Goal: Task Accomplishment & Management: Use online tool/utility

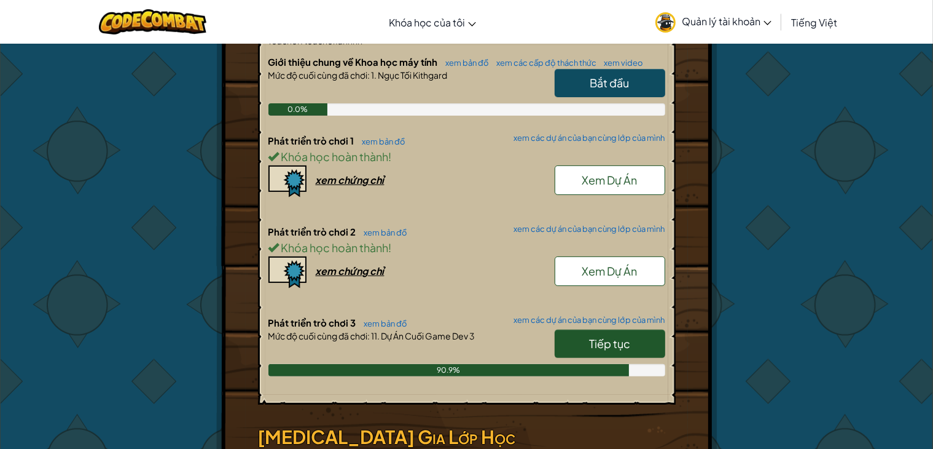
scroll to position [307, 0]
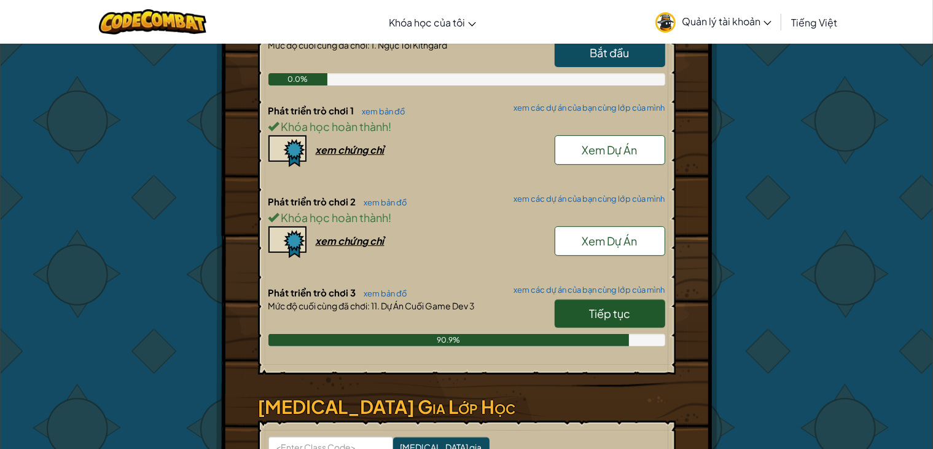
click at [617, 308] on span "Tiếp tục" at bounding box center [609, 313] width 41 height 14
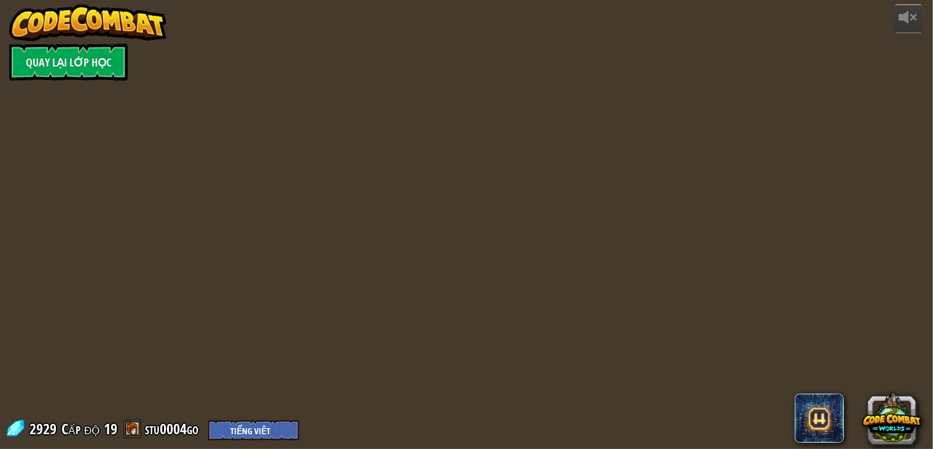
select select "vi"
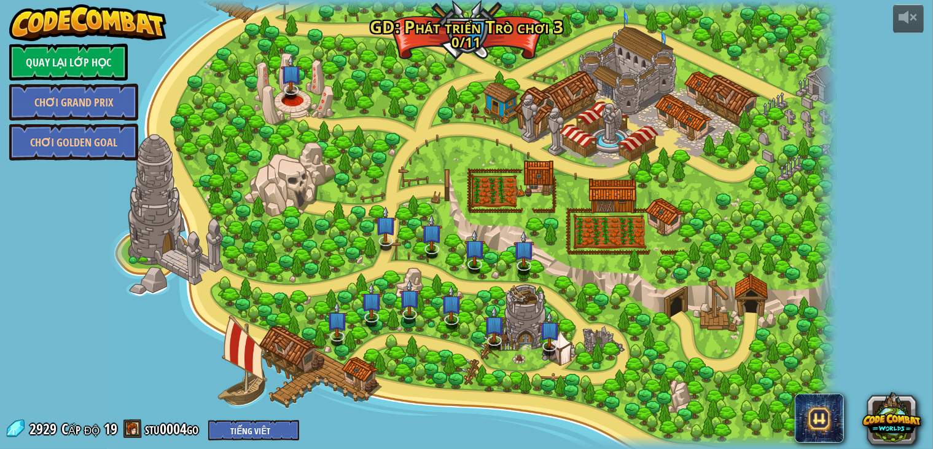
select select "vi"
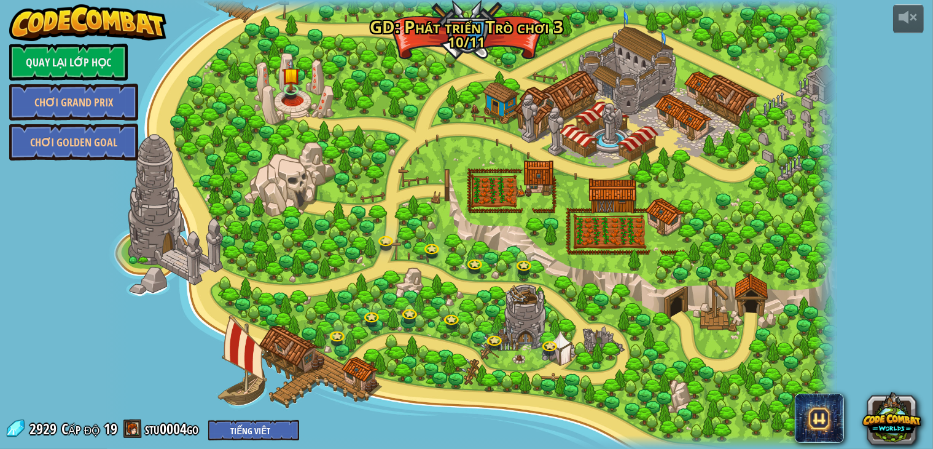
select select "vi"
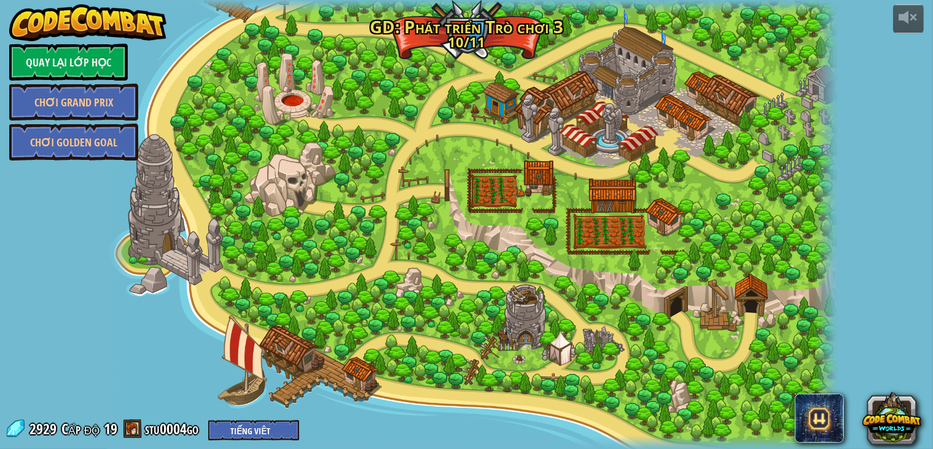
select select "vi"
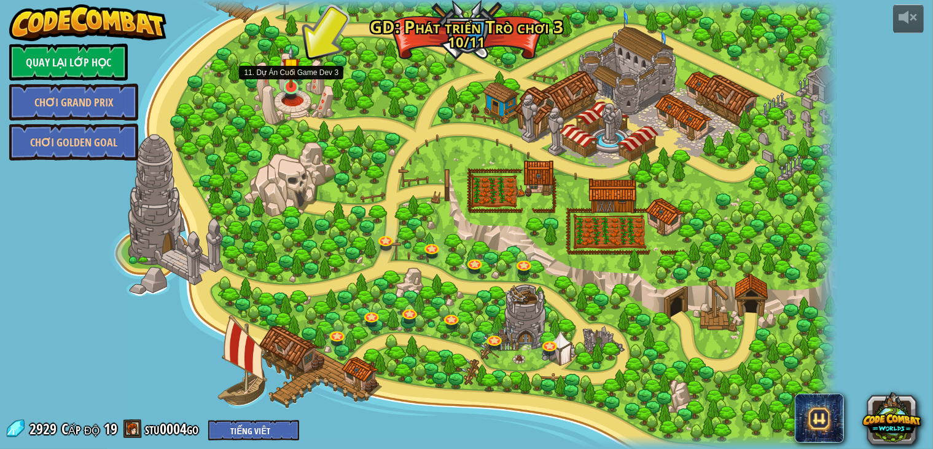
click at [296, 84] on img at bounding box center [291, 66] width 18 height 42
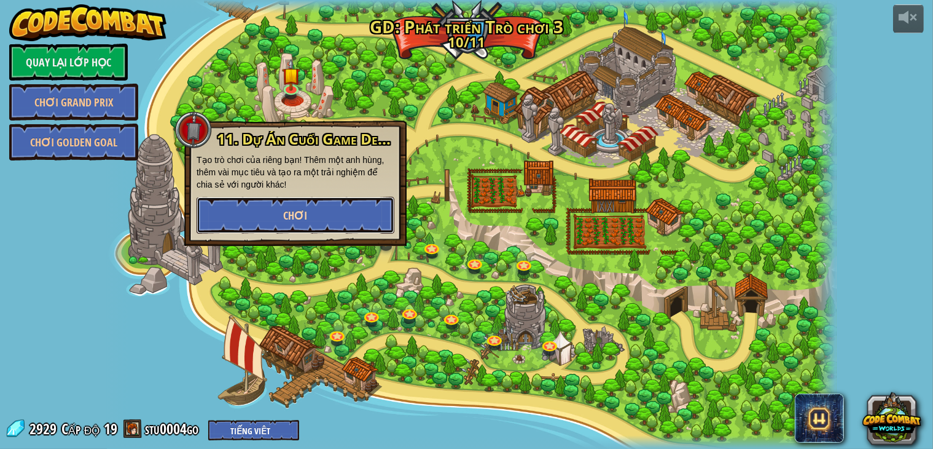
click at [315, 206] on button "Chơi" at bounding box center [296, 215] width 198 height 37
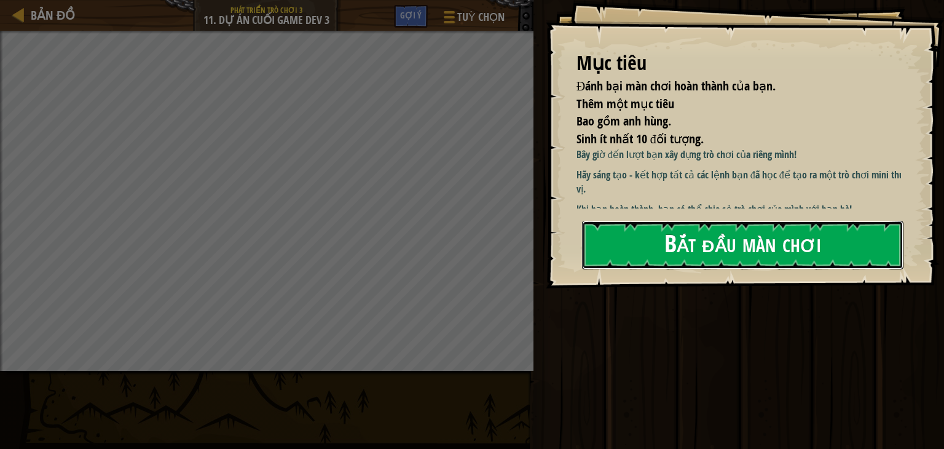
click at [656, 252] on button "Bắt đầu màn chơi" at bounding box center [742, 245] width 321 height 49
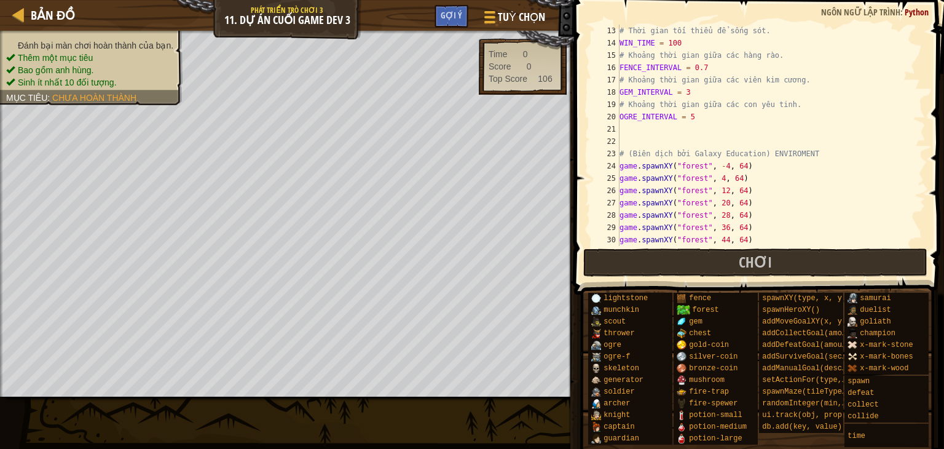
scroll to position [37, 0]
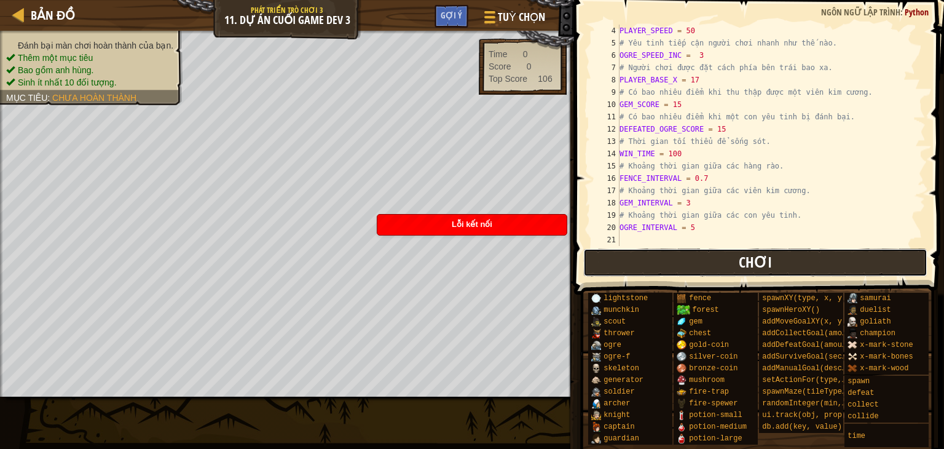
click at [634, 268] on button "Chơi" at bounding box center [755, 262] width 345 height 28
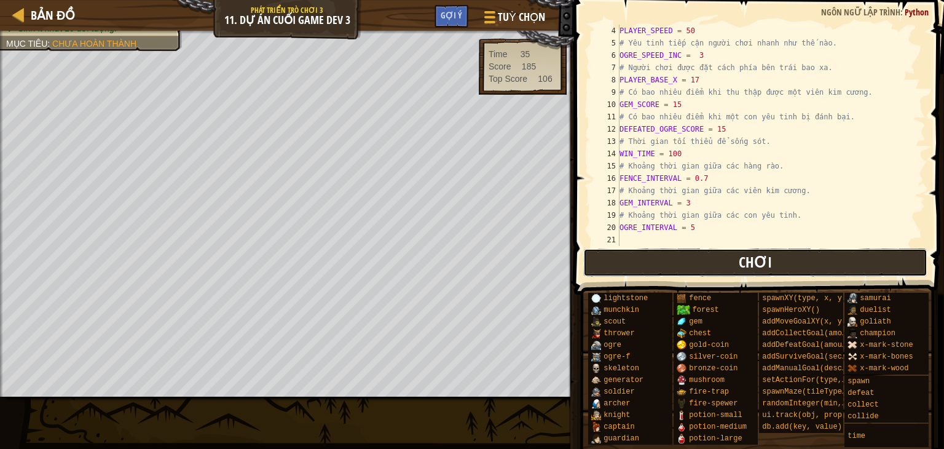
click at [750, 261] on span "Chơi" at bounding box center [755, 262] width 33 height 20
click at [740, 262] on span "Chơi" at bounding box center [755, 262] width 33 height 20
click at [747, 263] on span "Chơi" at bounding box center [755, 262] width 33 height 20
click at [694, 257] on button "Chơi" at bounding box center [755, 262] width 345 height 28
click at [681, 151] on div "PLAYER_SPEED = 50 # Yêu tinh tiếp cận người chơi nhanh như thế nào. OGRE_SPEED_…" at bounding box center [766, 148] width 298 height 246
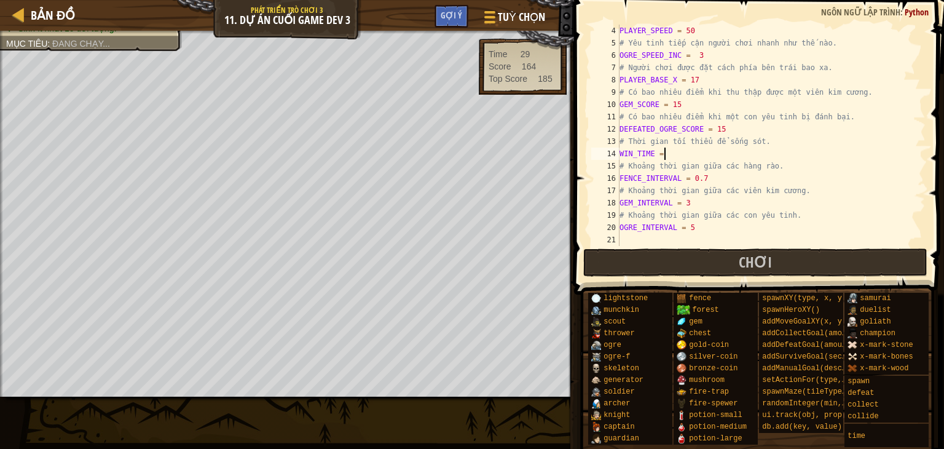
type textarea "5"
click at [715, 263] on button "Chơi" at bounding box center [755, 262] width 345 height 28
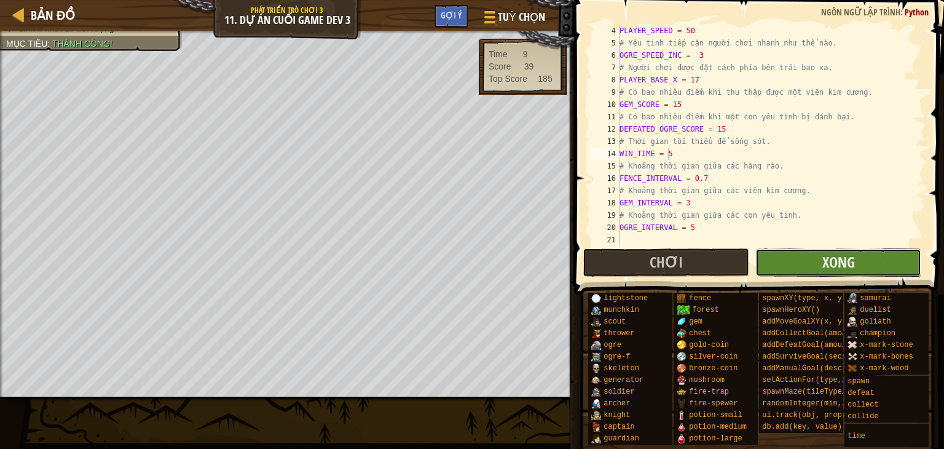
click at [811, 259] on button "Xong" at bounding box center [838, 262] width 166 height 28
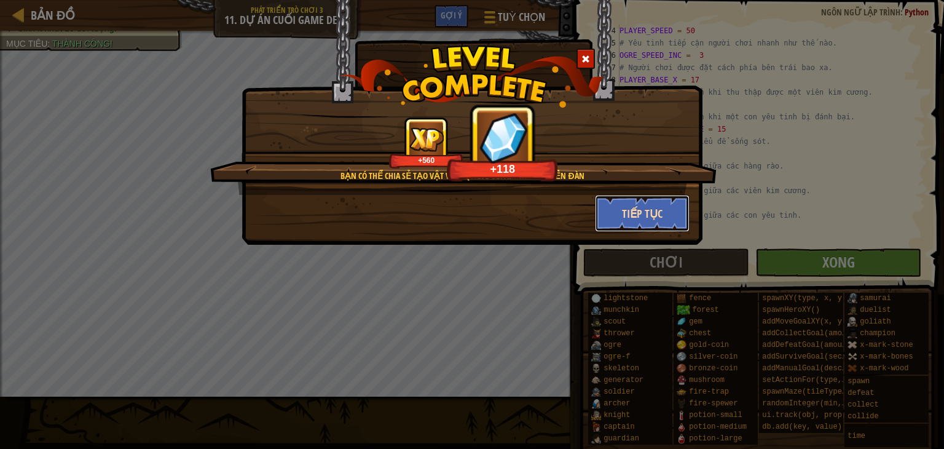
click at [634, 214] on button "Tiếp tục" at bounding box center [642, 213] width 95 height 37
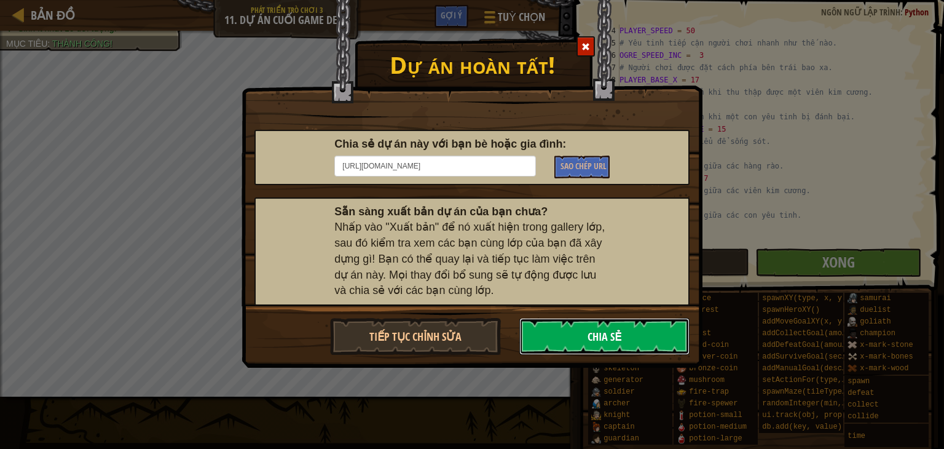
click at [591, 321] on button "Chia sẻ" at bounding box center [604, 336] width 171 height 37
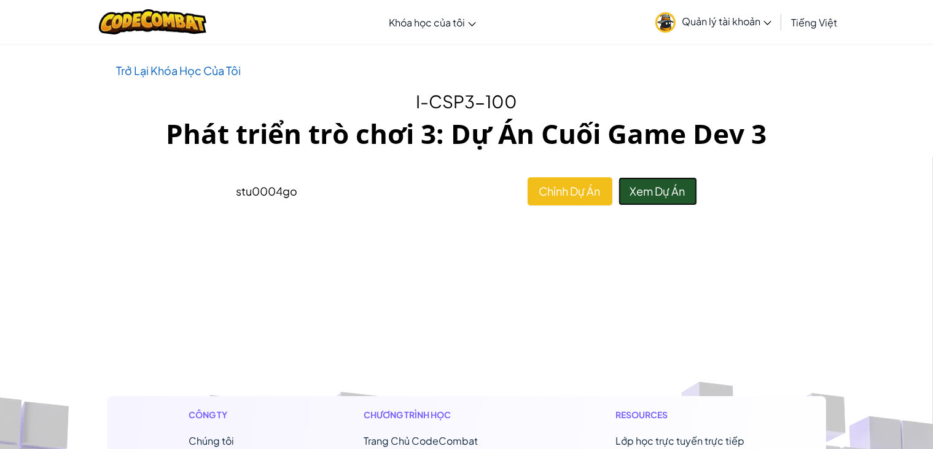
click at [669, 187] on link "Xem Dự Án" at bounding box center [658, 191] width 79 height 28
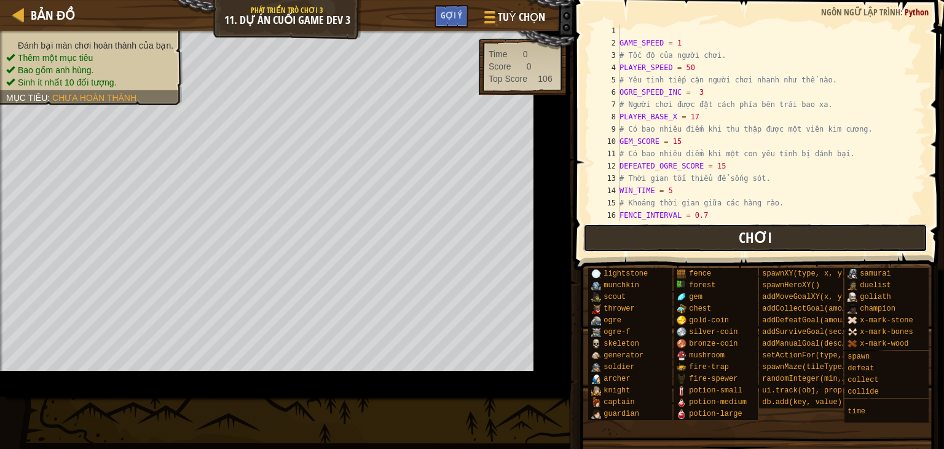
click at [661, 235] on button "Chơi" at bounding box center [755, 238] width 345 height 28
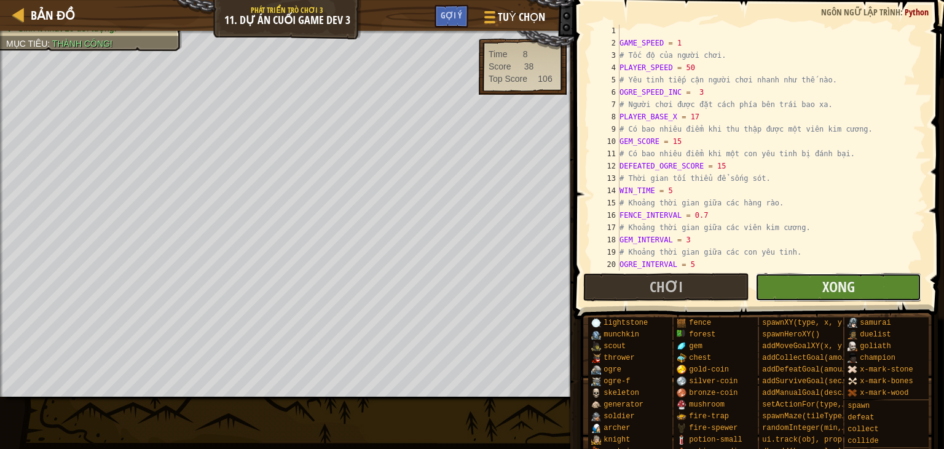
click at [796, 278] on button "Xong" at bounding box center [838, 287] width 166 height 28
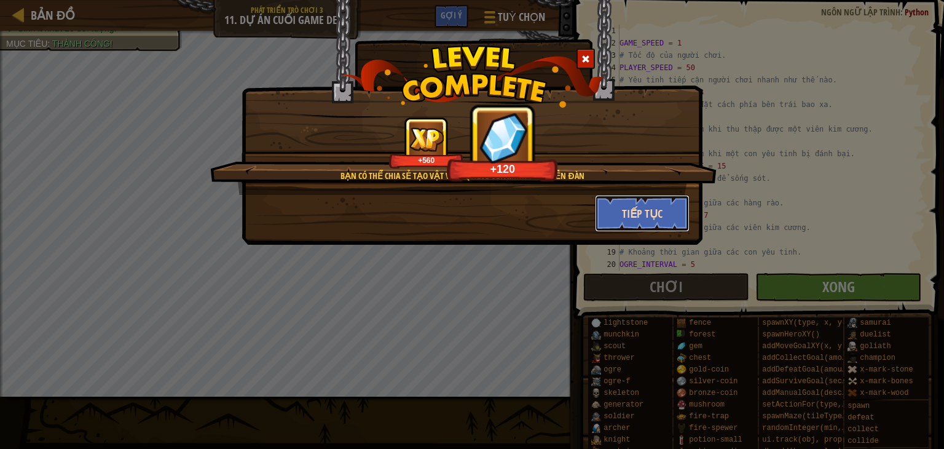
click at [655, 219] on button "Tiếp tục" at bounding box center [642, 213] width 95 height 37
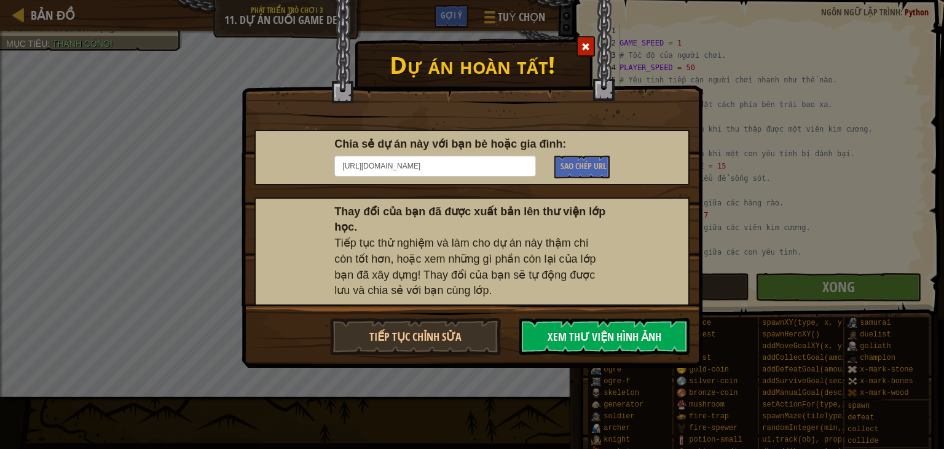
click at [578, 153] on div "Sao chép URL" at bounding box center [581, 165] width 73 height 26
click at [580, 164] on span "Sao chép URL" at bounding box center [583, 166] width 46 height 12
click at [823, 165] on div "Dự án hoàn tất! Chia sẻ dự án này với bạn bè hoặc gia đình: [URL][DOMAIN_NAME] …" at bounding box center [472, 224] width 944 height 449
click at [586, 46] on span at bounding box center [585, 46] width 9 height 9
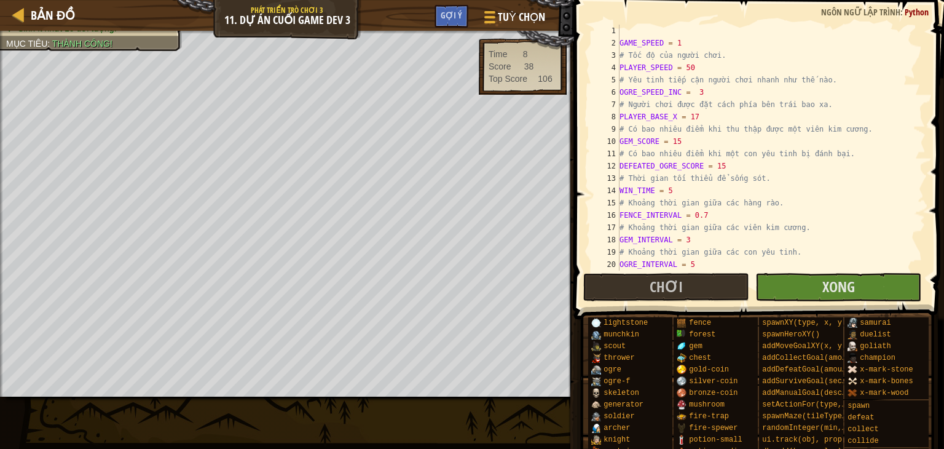
click at [586, 46] on span at bounding box center [760, 141] width 380 height 355
click at [681, 188] on div "GAME_SPEED = 1 # Tốc độ của người chơi. PLAYER_SPEED = 50 # Yêu tinh tiếp cận n…" at bounding box center [766, 160] width 298 height 270
type textarea "WIN_TIME = 60"
click at [849, 187] on div "GAME_SPEED = 1 # Tốc độ của người chơi. PLAYER_SPEED = 50 # Yêu tinh tiếp cận n…" at bounding box center [766, 160] width 298 height 270
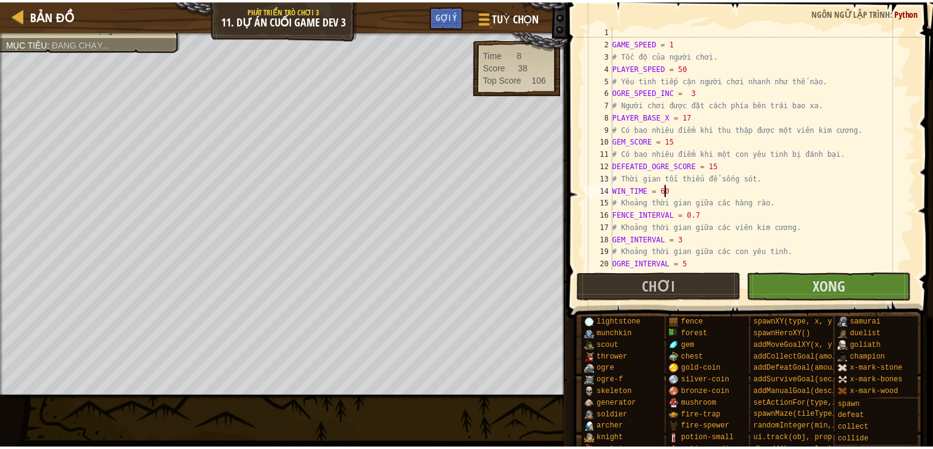
scroll to position [6, 0]
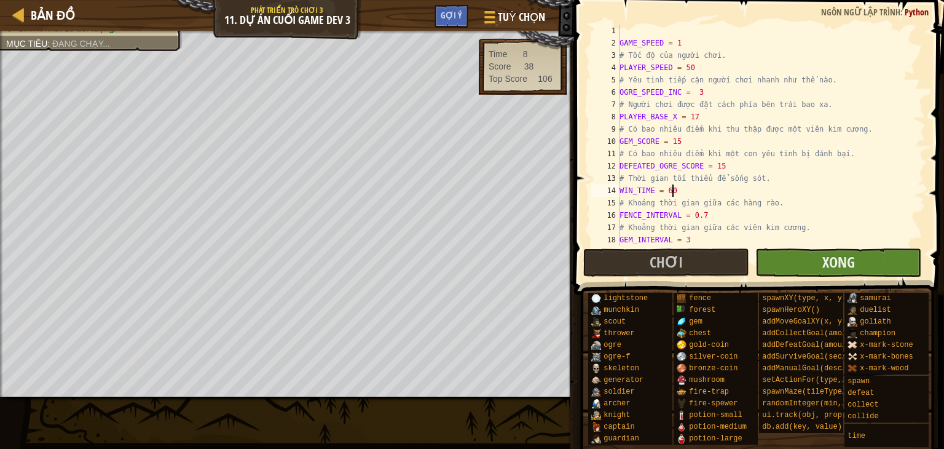
type textarea "WIN_TIME = 60"
click at [798, 259] on button "Xong" at bounding box center [838, 262] width 166 height 28
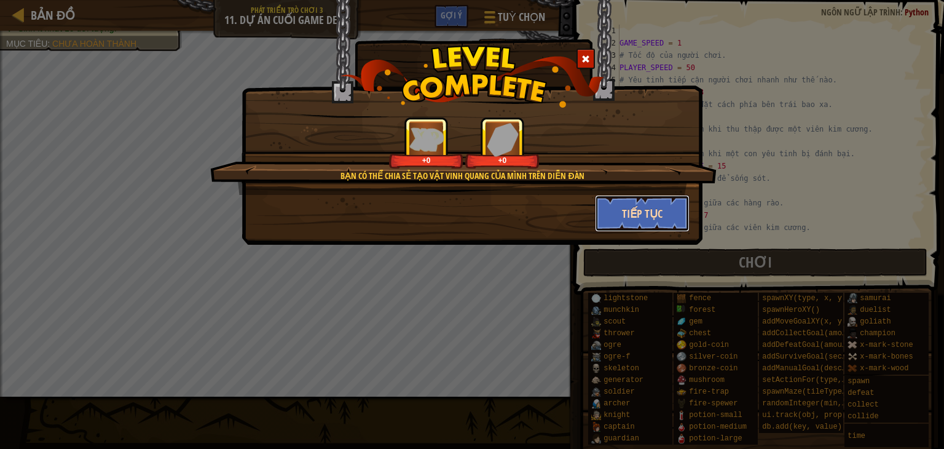
click at [654, 206] on button "Tiếp tục" at bounding box center [642, 213] width 95 height 37
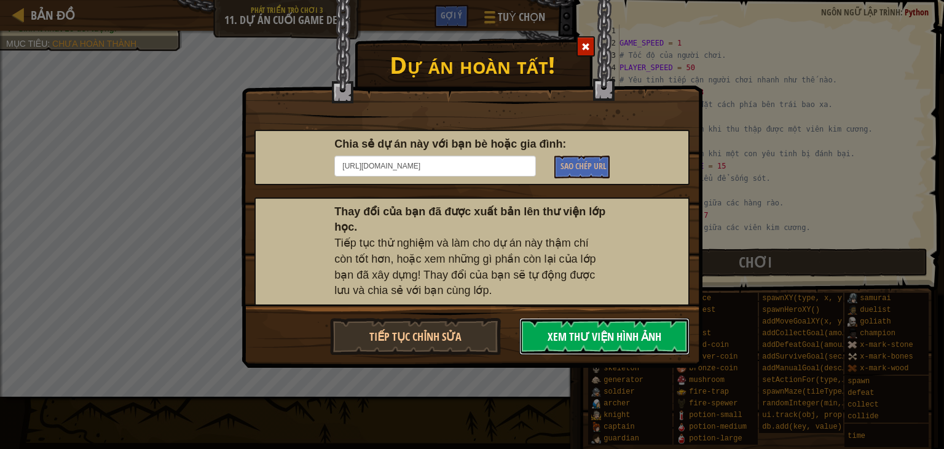
click at [597, 332] on button "Xem Thư Viện Hình Ảnh" at bounding box center [604, 336] width 171 height 37
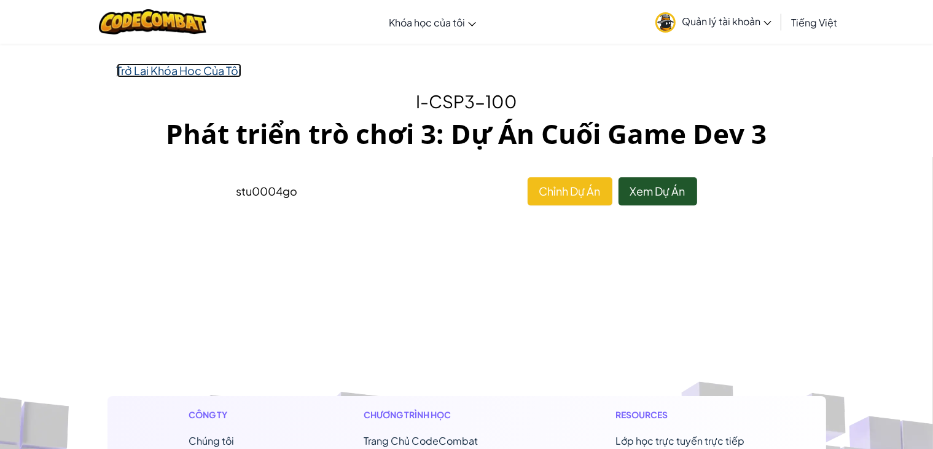
click at [205, 69] on link "Trở Lại Khóa Học Của Tôi" at bounding box center [179, 70] width 125 height 14
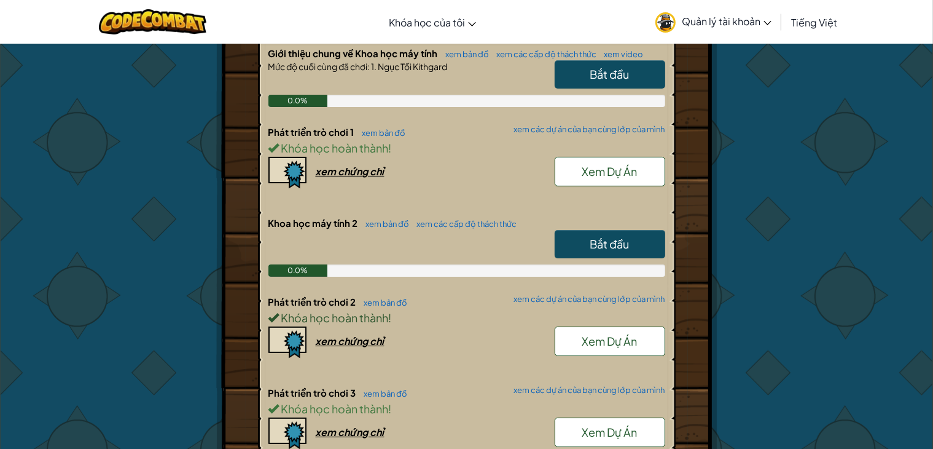
scroll to position [307, 0]
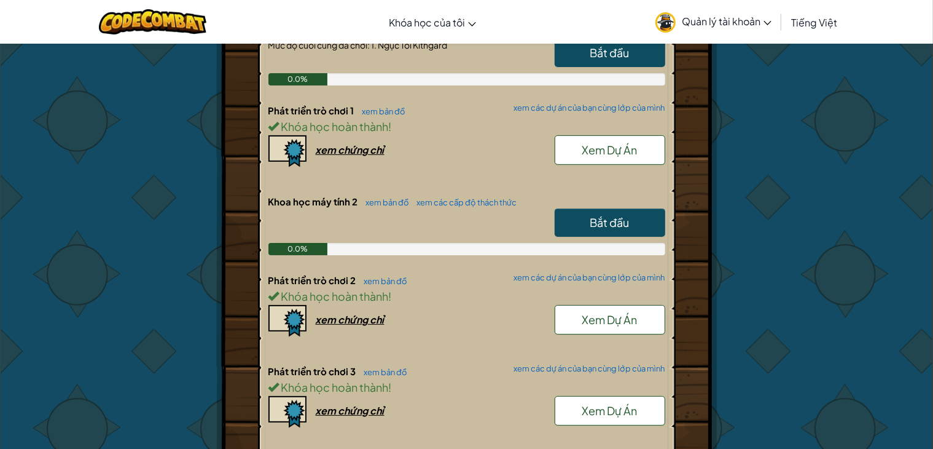
click at [619, 230] on link "Bắt đầu" at bounding box center [610, 222] width 111 height 28
select select "vi"
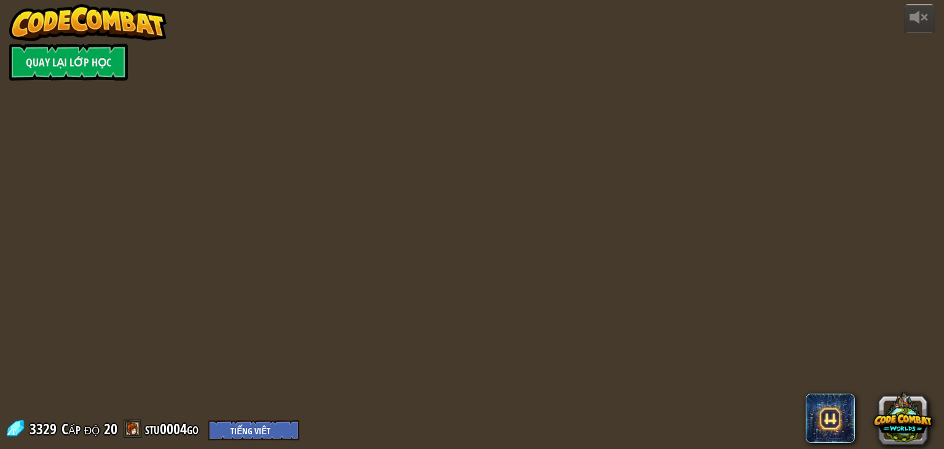
select select "vi"
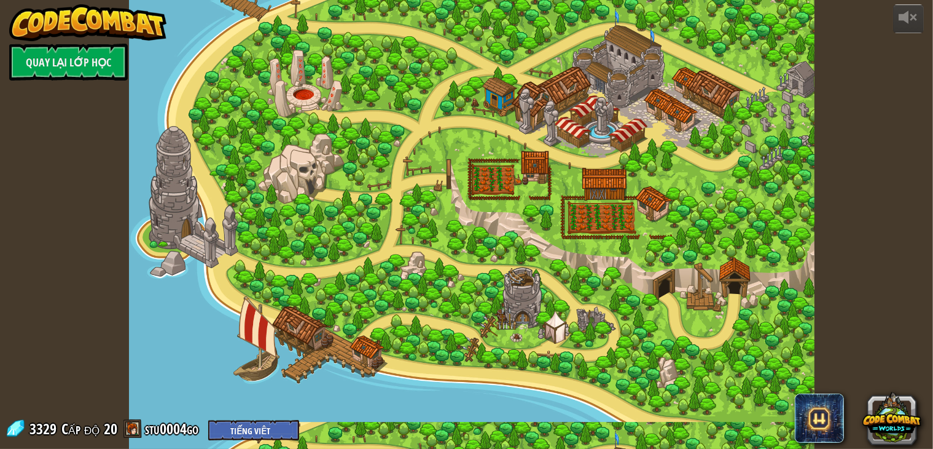
select select "vi"
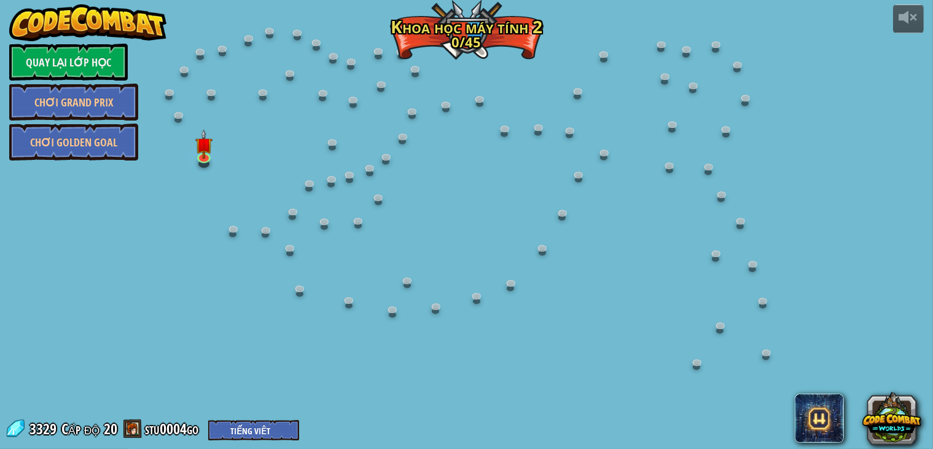
select select "vi"
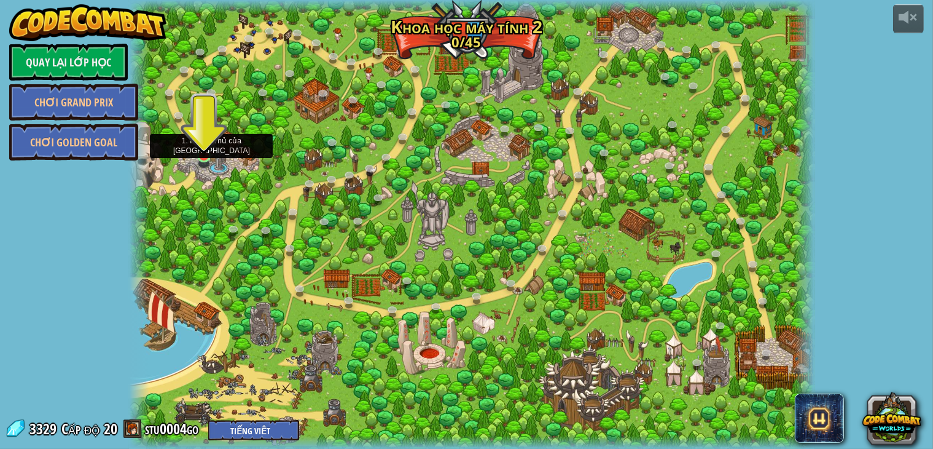
click at [198, 153] on img at bounding box center [203, 136] width 17 height 39
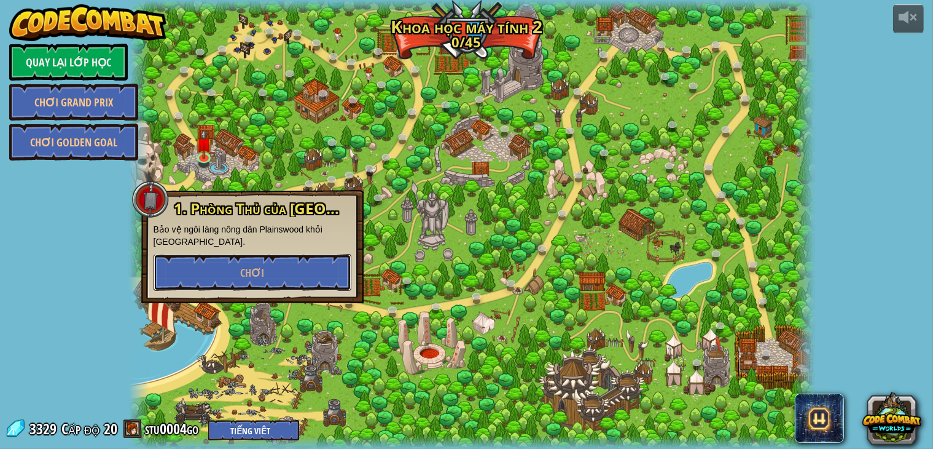
drag, startPoint x: 237, startPoint y: 270, endPoint x: 253, endPoint y: 268, distance: 15.5
click at [238, 269] on button "Chơi" at bounding box center [253, 272] width 198 height 37
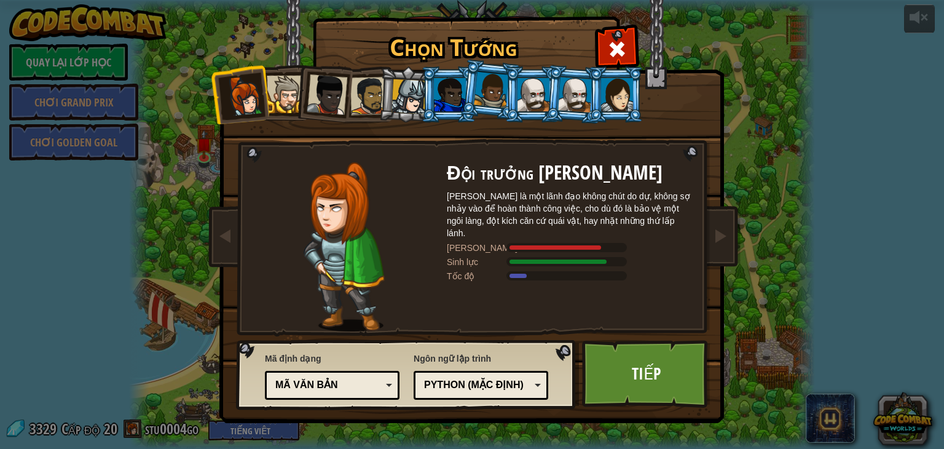
click at [461, 87] on div at bounding box center [450, 94] width 32 height 33
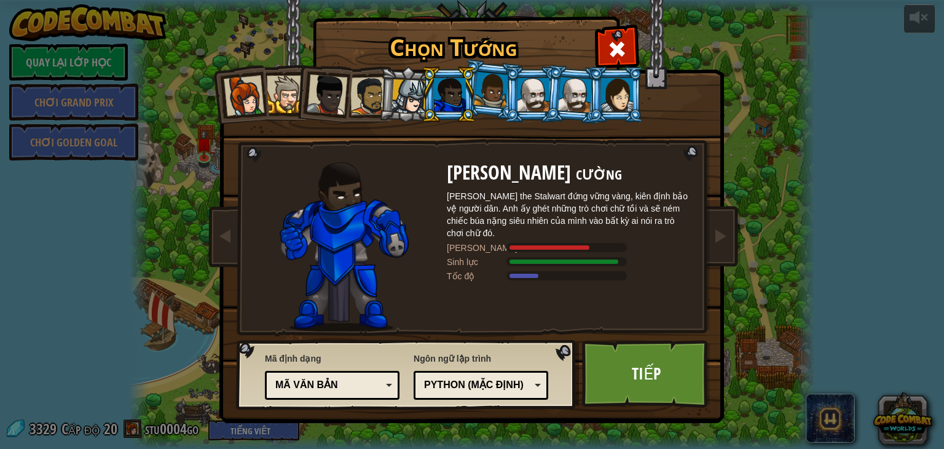
click at [536, 108] on div at bounding box center [533, 94] width 32 height 33
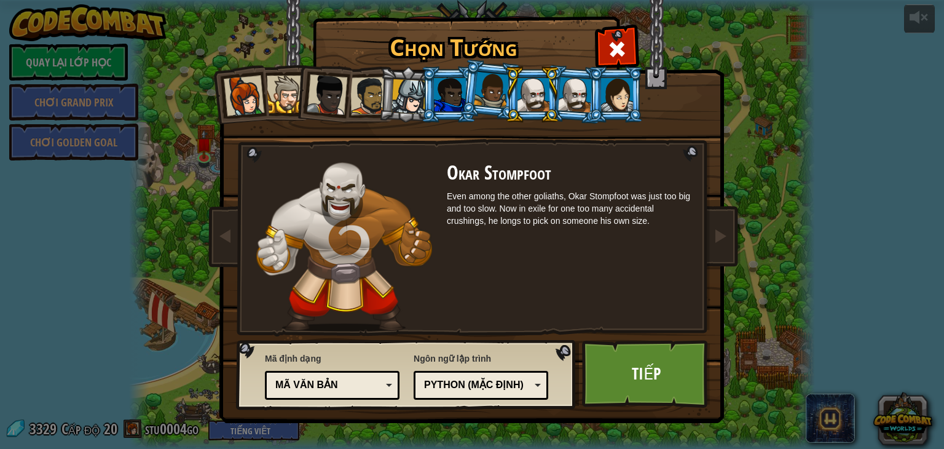
click at [575, 102] on div at bounding box center [575, 94] width 34 height 35
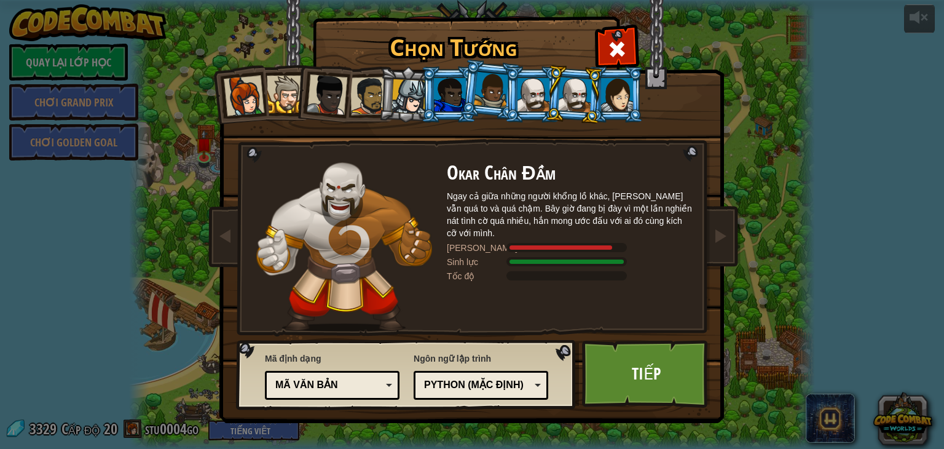
click at [538, 98] on div at bounding box center [533, 94] width 32 height 33
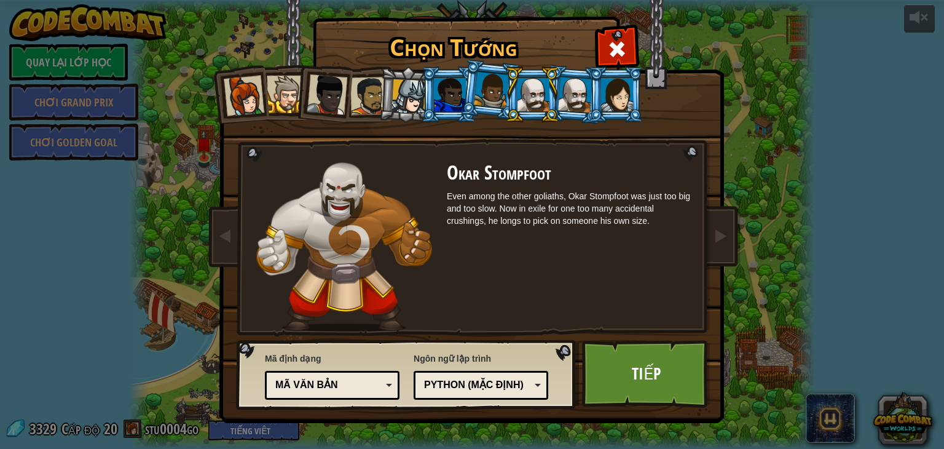
click at [533, 92] on div at bounding box center [533, 94] width 32 height 33
click at [571, 89] on div at bounding box center [575, 94] width 34 height 35
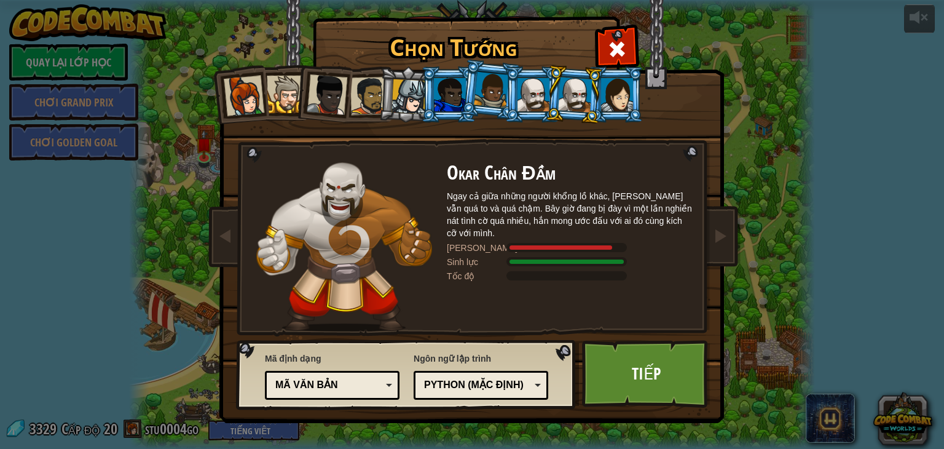
click at [538, 84] on div at bounding box center [533, 94] width 32 height 33
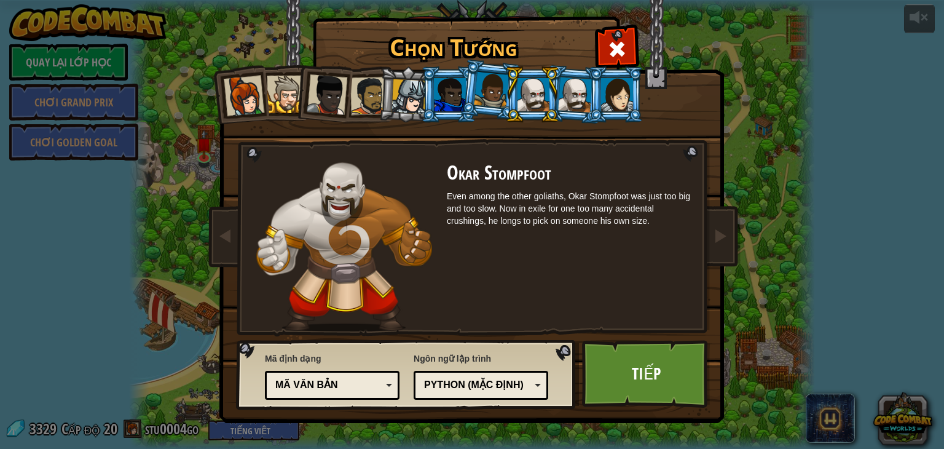
click at [576, 88] on div at bounding box center [575, 94] width 34 height 35
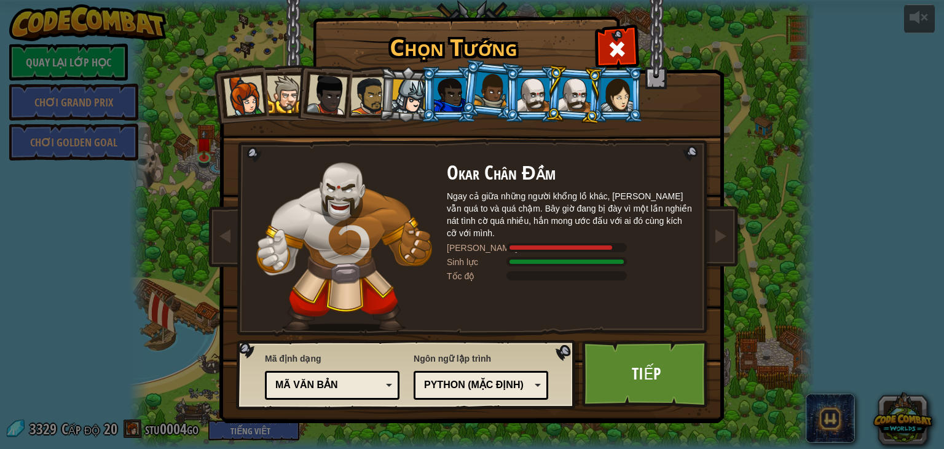
click at [619, 86] on div at bounding box center [617, 94] width 32 height 33
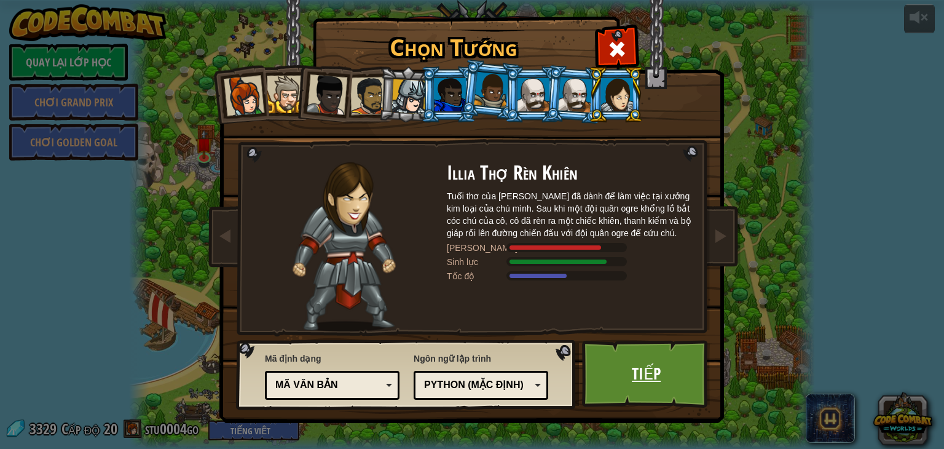
click at [645, 359] on link "Tiếp" at bounding box center [646, 374] width 128 height 68
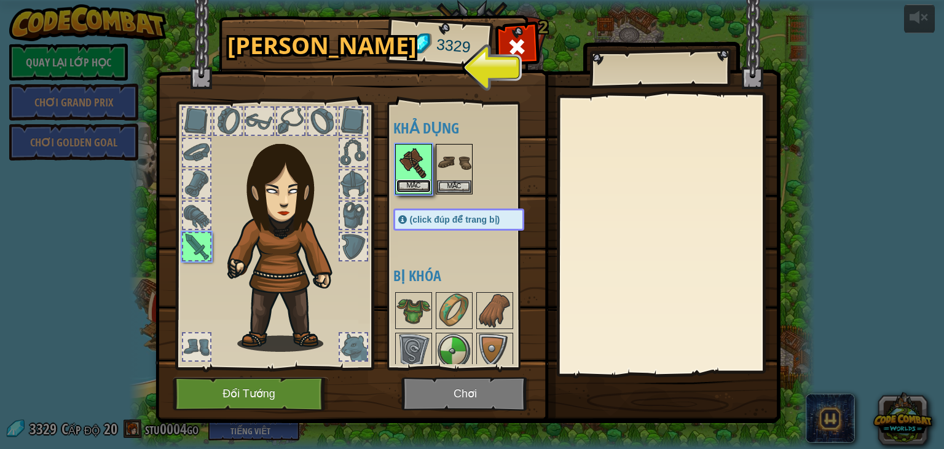
click at [417, 186] on button "Mặc" at bounding box center [413, 185] width 34 height 13
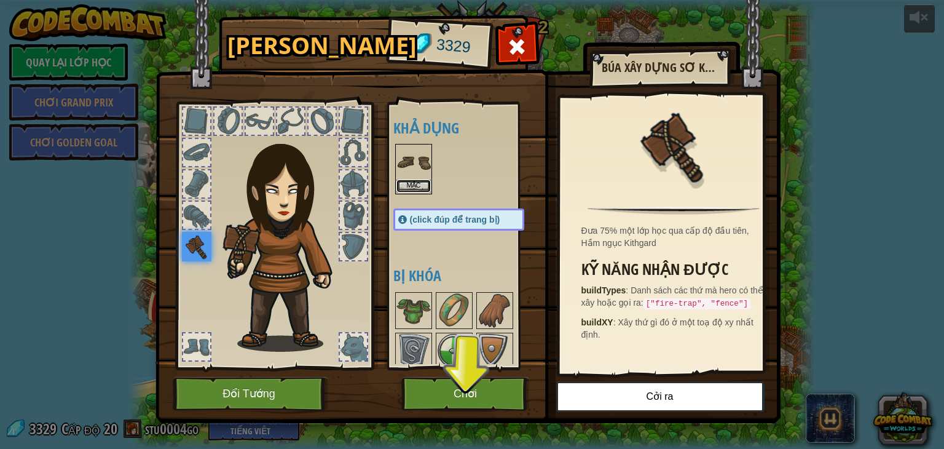
click at [418, 186] on button "Mặc" at bounding box center [413, 185] width 34 height 13
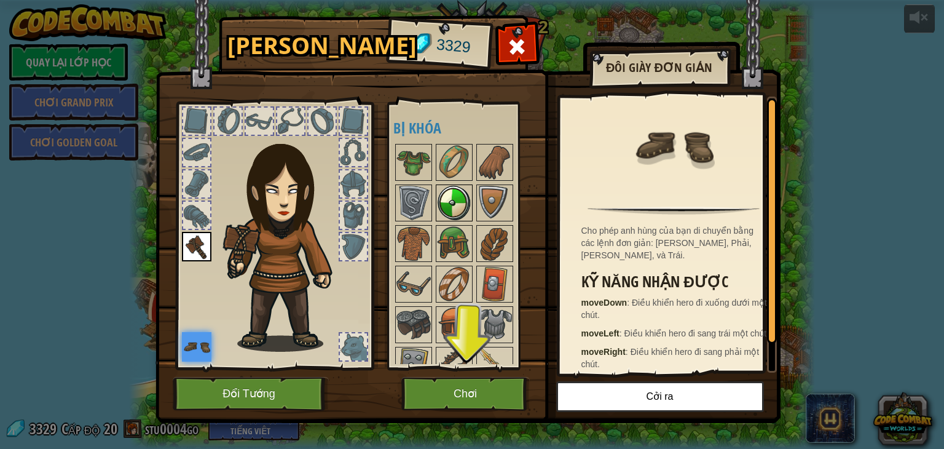
drag, startPoint x: 467, startPoint y: 170, endPoint x: 455, endPoint y: 188, distance: 21.3
click at [467, 173] on img at bounding box center [454, 162] width 34 height 34
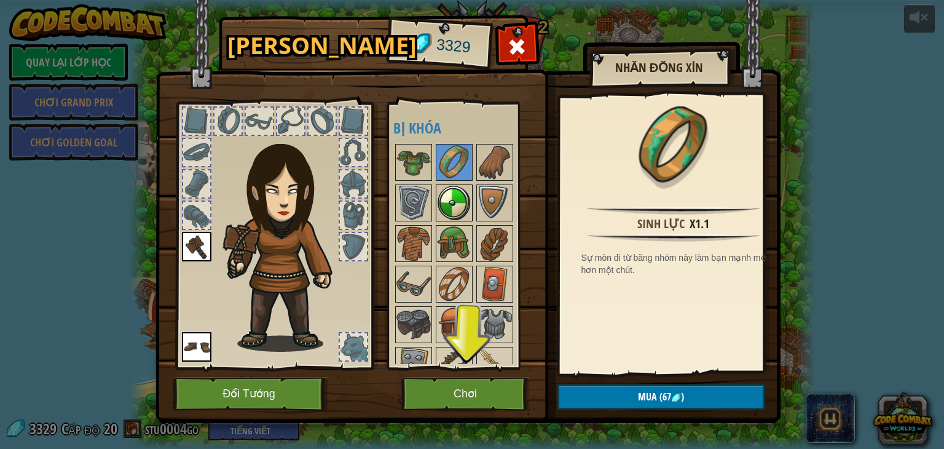
click at [452, 195] on img at bounding box center [454, 203] width 34 height 34
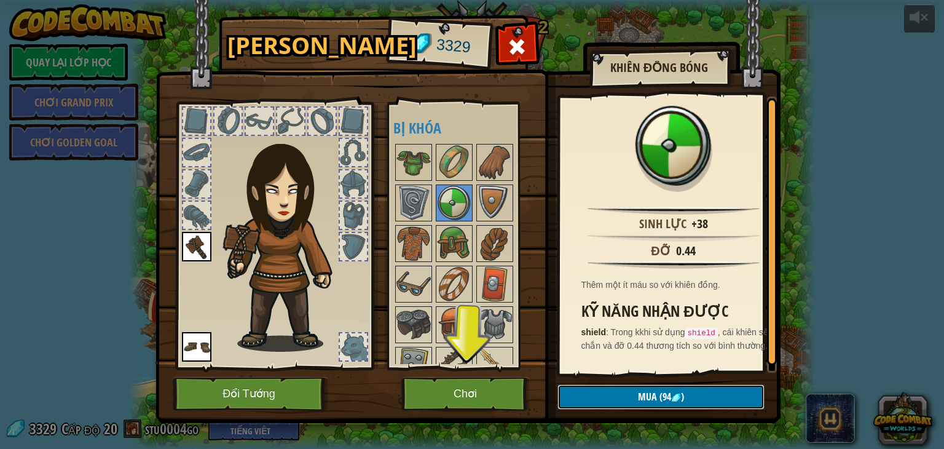
click at [683, 395] on span ")" at bounding box center [682, 397] width 3 height 14
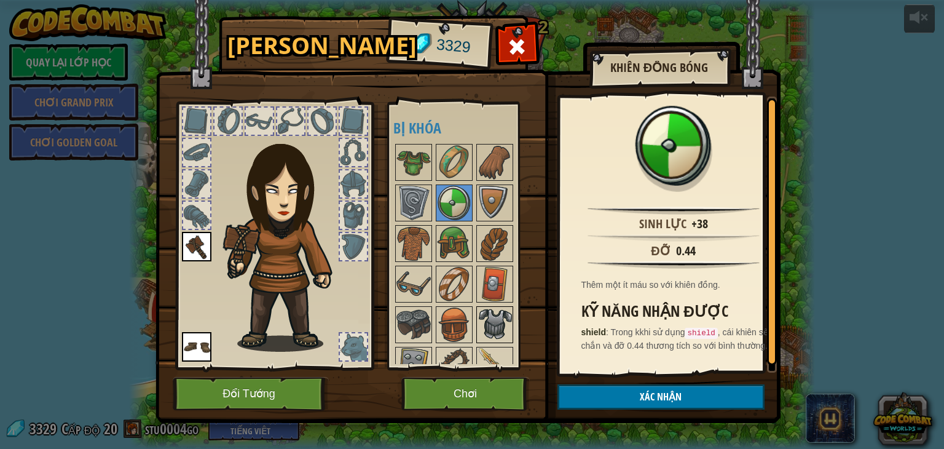
click at [503, 315] on img at bounding box center [494, 324] width 34 height 34
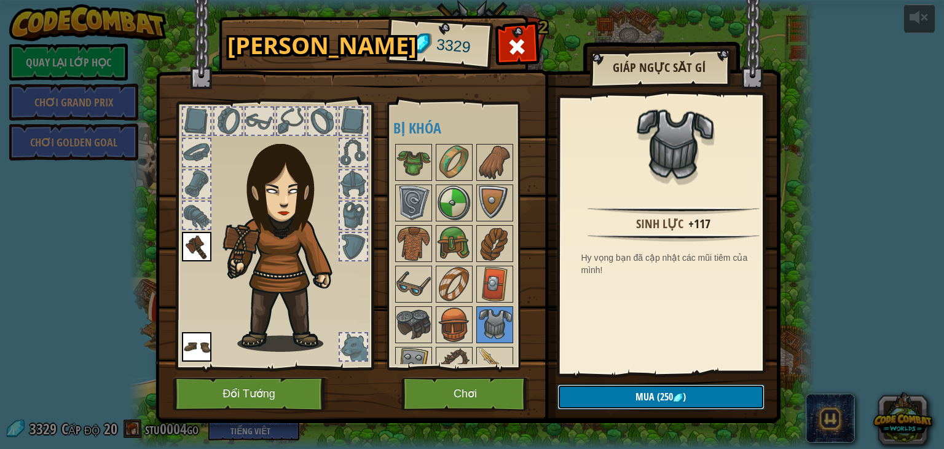
click at [630, 392] on button "Mua (250 )" at bounding box center [660, 396] width 207 height 25
click at [489, 320] on img at bounding box center [494, 324] width 34 height 34
click at [468, 323] on img at bounding box center [454, 324] width 34 height 34
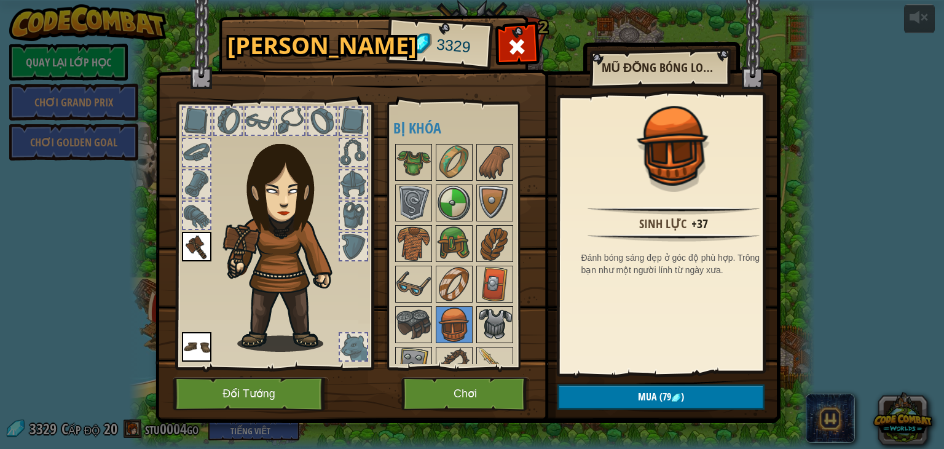
click at [502, 326] on img at bounding box center [494, 324] width 34 height 34
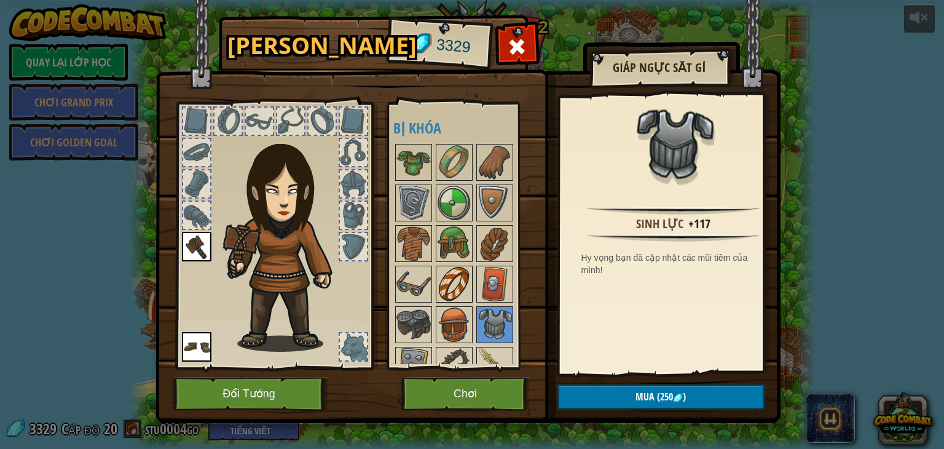
click at [451, 280] on img at bounding box center [454, 284] width 34 height 34
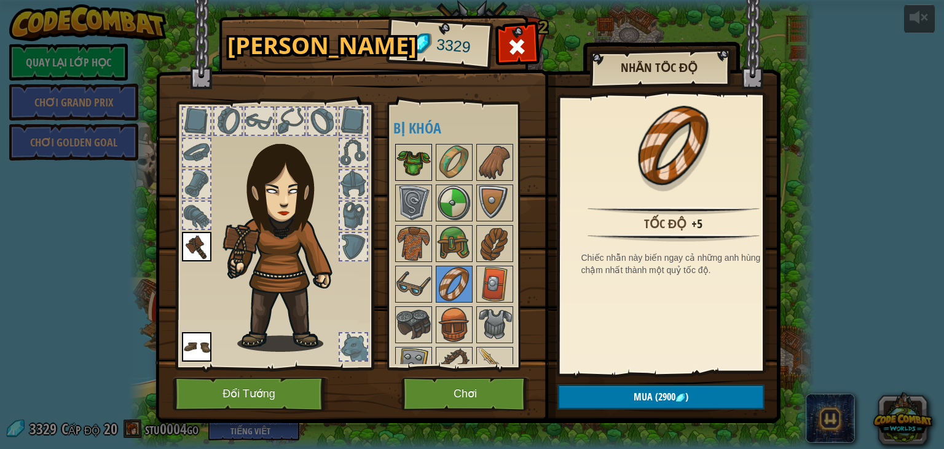
click at [423, 160] on img at bounding box center [413, 162] width 34 height 34
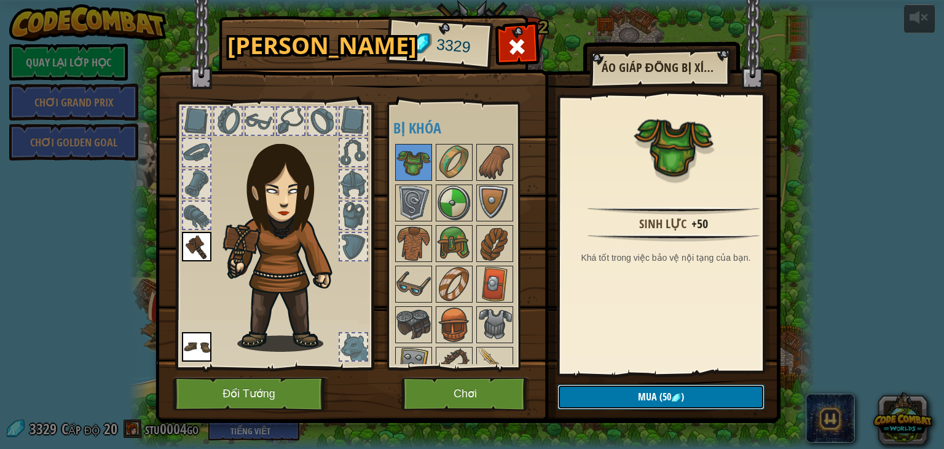
click at [657, 393] on span "(50" at bounding box center [664, 397] width 14 height 14
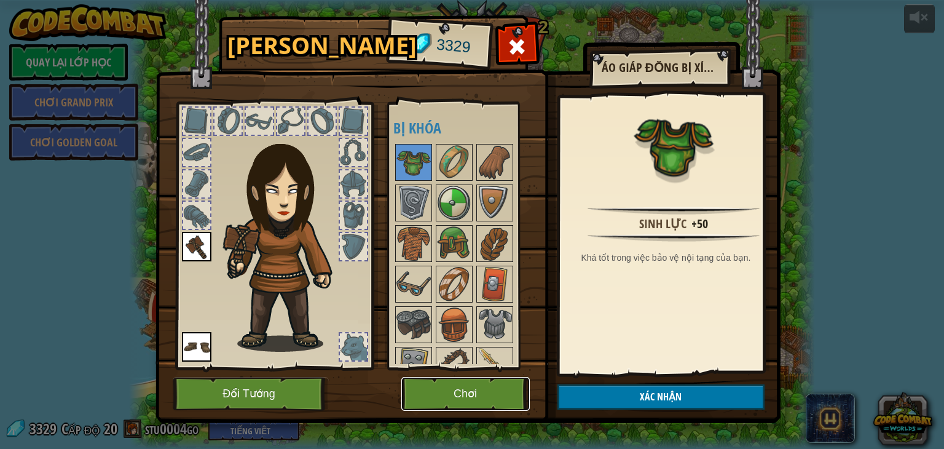
click at [492, 392] on button "Chơi" at bounding box center [465, 394] width 128 height 34
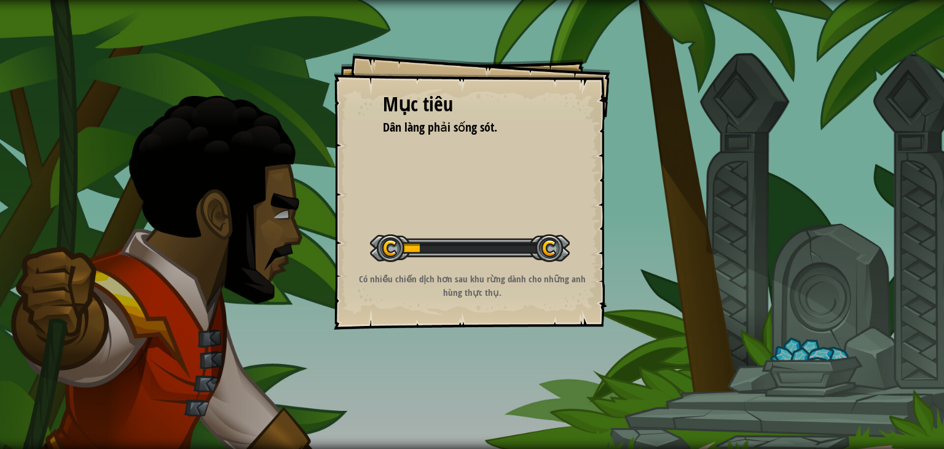
click at [812, 349] on div "Mục tiêu Dân làng phải sống sót. Bắt đầu màn chơi Không kết nối được với server…" at bounding box center [472, 224] width 944 height 449
click at [738, 436] on div "Mục tiêu Dân làng phải sống sót. Bắt đầu màn chơi Không kết nối được với server…" at bounding box center [472, 224] width 944 height 449
click at [265, 77] on div "Mục tiêu Dân làng phải sống sót. Bắt đầu màn chơi Không kết nối được với server…" at bounding box center [472, 224] width 944 height 449
click at [265, 84] on div "Mục tiêu Dân làng phải sống sót. Bắt đầu màn chơi Không kết nối được với server…" at bounding box center [472, 224] width 944 height 449
click at [273, 84] on div "Mục tiêu Dân làng phải sống sót. Bắt đầu màn chơi Không kết nối được với server…" at bounding box center [472, 224] width 944 height 449
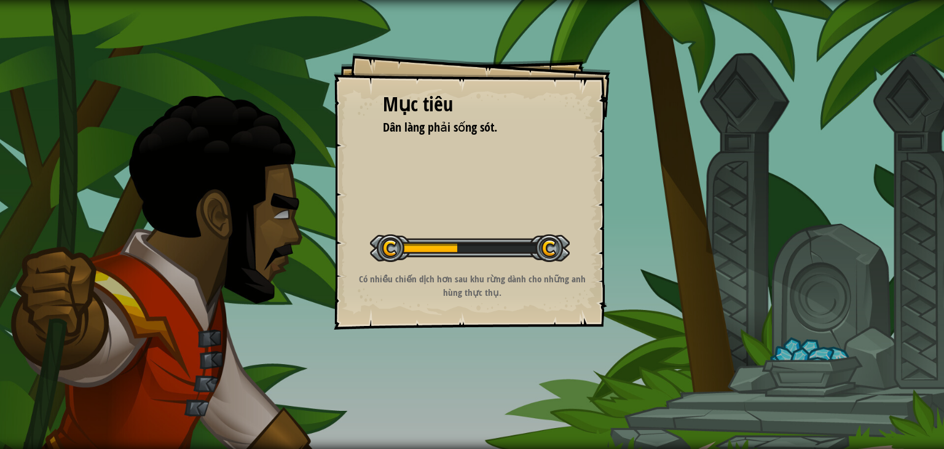
click at [280, 84] on div "Mục tiêu Dân làng phải sống sót. Bắt đầu màn chơi Không kết nối được với server…" at bounding box center [472, 224] width 944 height 449
click at [283, 84] on div "Mục tiêu Dân làng phải sống sót. Bắt đầu màn chơi Không kết nối được với server…" at bounding box center [472, 224] width 944 height 449
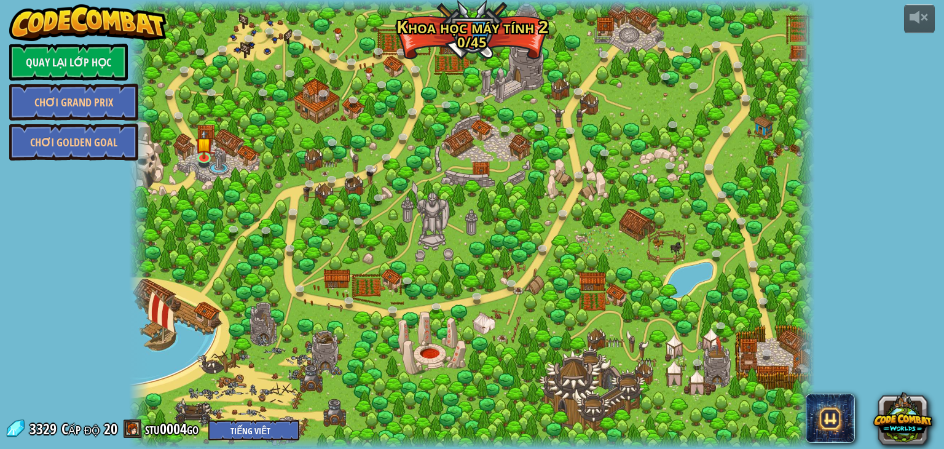
select select "vi"
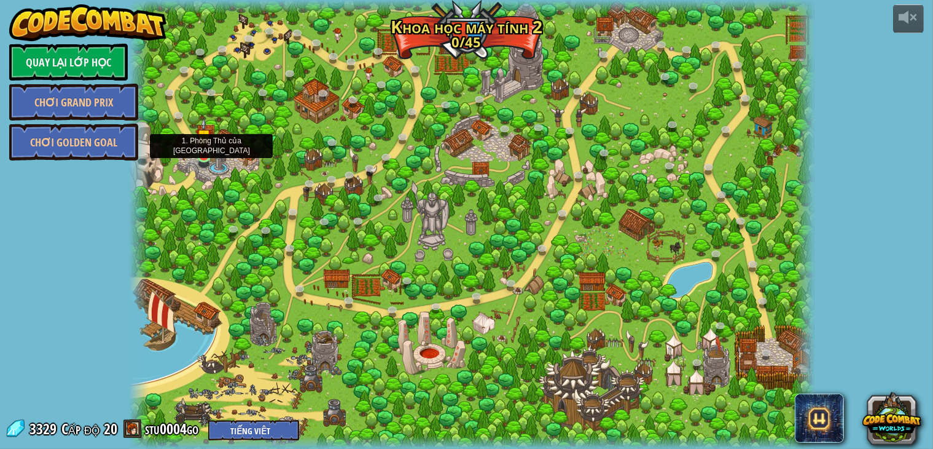
click at [205, 155] on img at bounding box center [203, 136] width 17 height 39
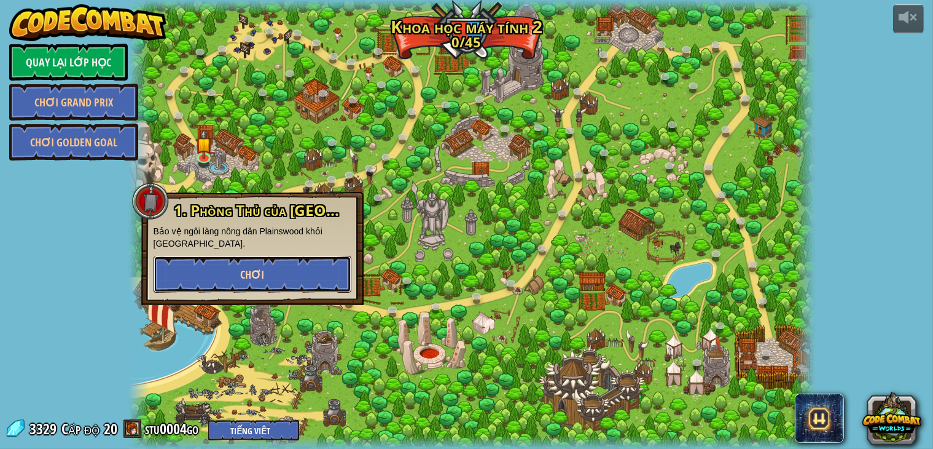
click at [263, 273] on span "Chơi" at bounding box center [252, 274] width 24 height 15
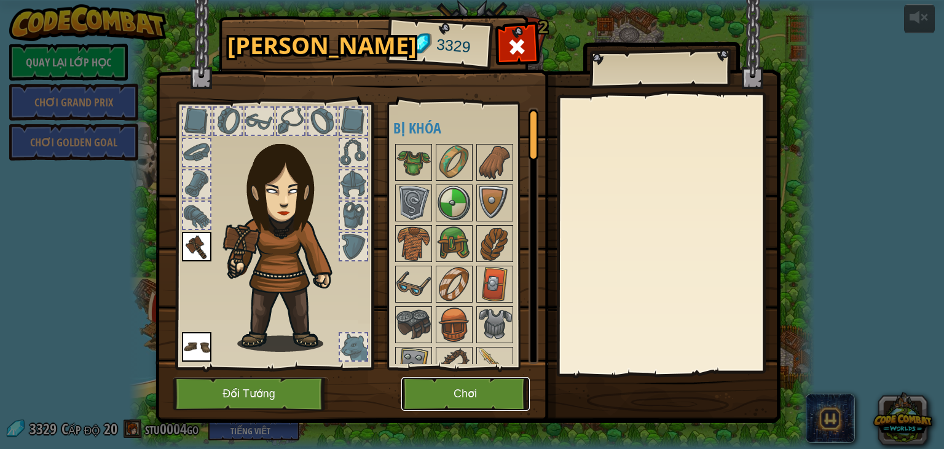
click at [460, 396] on button "Chơi" at bounding box center [465, 394] width 128 height 34
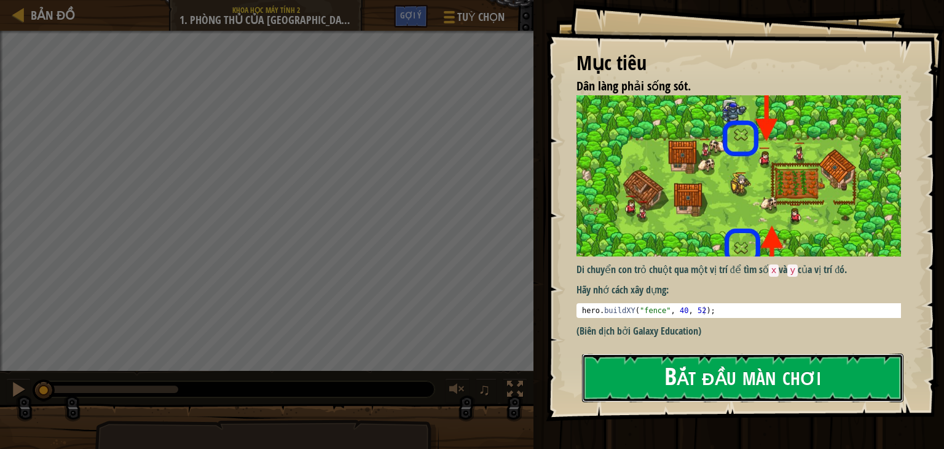
click at [653, 371] on button "Bắt đầu màn chơi" at bounding box center [742, 377] width 321 height 49
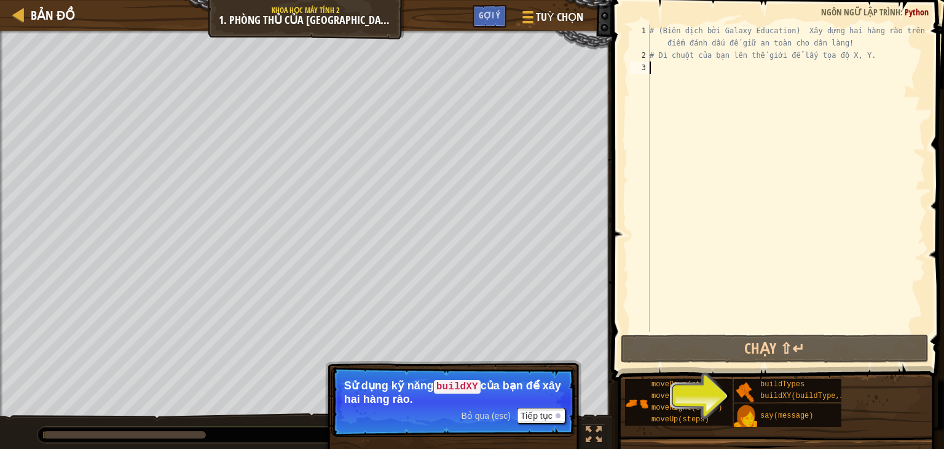
click at [619, 210] on span at bounding box center [779, 172] width 342 height 417
